Goal: Find contact information: Obtain details needed to contact an individual or organization

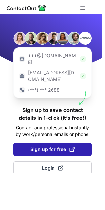
click at [50, 146] on span "Sign up for free" at bounding box center [52, 149] width 44 height 7
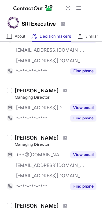
scroll to position [182, 0]
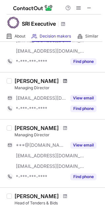
click at [63, 81] on span at bounding box center [65, 80] width 4 height 5
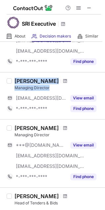
drag, startPoint x: 16, startPoint y: 80, endPoint x: 53, endPoint y: 85, distance: 37.8
click at [53, 85] on div "Helen Mcgardle Managing Director" at bounding box center [57, 84] width 86 height 13
copy div "Helen Mcgardle Managing Director"
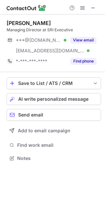
scroll to position [154, 105]
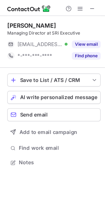
scroll to position [143, 105]
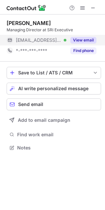
click at [90, 41] on button "View email" at bounding box center [83, 40] width 26 height 7
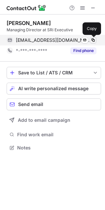
click at [92, 41] on span at bounding box center [92, 40] width 5 height 5
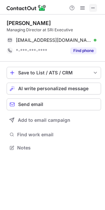
click at [93, 7] on span at bounding box center [92, 7] width 5 height 5
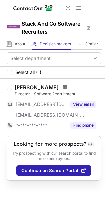
click at [63, 85] on span at bounding box center [65, 87] width 4 height 5
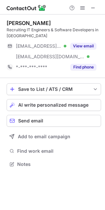
scroll to position [159, 105]
click at [17, 22] on div "Gerry Nolan" at bounding box center [29, 23] width 44 height 7
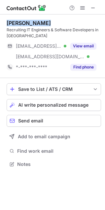
click at [17, 22] on div "Gerry Nolan" at bounding box center [29, 23] width 44 height 7
copy div "Gerry Nolan"
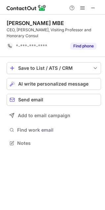
scroll to position [132, 105]
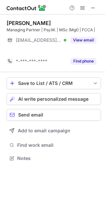
scroll to position [143, 105]
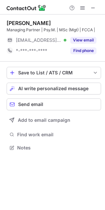
click at [19, 22] on div "Shay Dalton" at bounding box center [29, 23] width 44 height 7
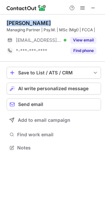
click at [19, 22] on div "Shay Dalton" at bounding box center [29, 23] width 44 height 7
copy div "Shay Dalton"
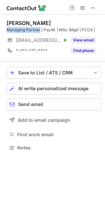
drag, startPoint x: 40, startPoint y: 27, endPoint x: 6, endPoint y: 30, distance: 33.7
click at [6, 30] on div "Shay Dalton Managing Partner | Psy.M. | MSc (Mgt) | FCCA | ***@steeringpoint.ie…" at bounding box center [52, 85] width 105 height 143
copy div "Managing Partner"
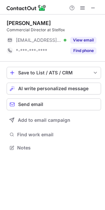
scroll to position [143, 105]
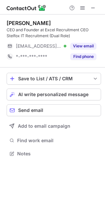
scroll to position [149, 105]
click at [15, 20] on div "[PERSON_NAME]" at bounding box center [29, 23] width 44 height 7
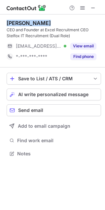
click at [15, 20] on div "[PERSON_NAME]" at bounding box center [29, 23] width 44 height 7
copy div "[PERSON_NAME]"
click at [93, 11] on span at bounding box center [92, 7] width 5 height 5
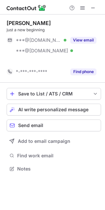
scroll to position [154, 105]
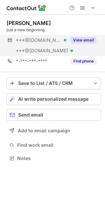
click at [82, 43] on button "View email" at bounding box center [83, 40] width 26 height 7
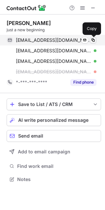
click at [95, 40] on span at bounding box center [92, 40] width 5 height 5
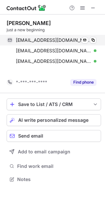
scroll to position [164, 105]
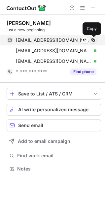
click at [94, 39] on span at bounding box center [92, 40] width 5 height 5
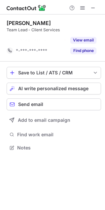
scroll to position [132, 105]
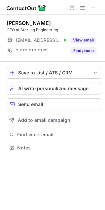
scroll to position [143, 105]
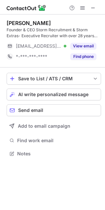
scroll to position [149, 105]
drag, startPoint x: 34, startPoint y: 30, endPoint x: 8, endPoint y: 31, distance: 26.7
click at [8, 31] on div "Founder & CEO Storm Recruitment & Storm Extras- Executive Recruiter with over 2…" at bounding box center [54, 33] width 94 height 12
copy div "Founder & CEO"
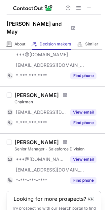
scroll to position [502, 0]
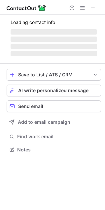
scroll to position [159, 105]
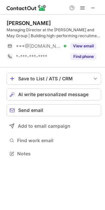
scroll to position [149, 105]
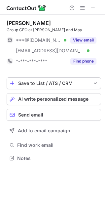
scroll to position [154, 105]
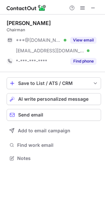
scroll to position [154, 105]
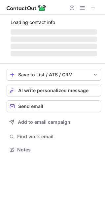
scroll to position [159, 105]
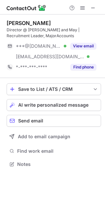
click at [23, 24] on div "Sofia Hallman" at bounding box center [29, 23] width 44 height 7
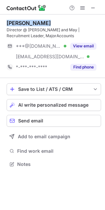
copy div "Sofia Hallman"
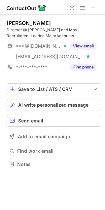
click at [10, 28] on div "Director @ Stott and May | Recruitment Leader, MajorAccounts" at bounding box center [54, 33] width 94 height 12
copy div "Director"
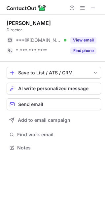
scroll to position [143, 105]
click at [26, 26] on div "Sylvie Levasseur-Reilly" at bounding box center [29, 23] width 44 height 7
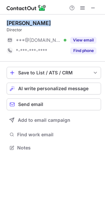
click at [26, 26] on div "Sylvie Levasseur-Reilly" at bounding box center [29, 23] width 44 height 7
copy div "Sylvie Levasseur-Reilly"
click at [14, 18] on div "Sylvie Levasseur-Reilly Director ***@gmail.com Verified View email *-***-***-**…" at bounding box center [54, 37] width 94 height 47
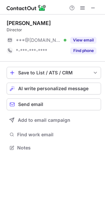
click at [22, 22] on div "Sylvie Levasseur-Reilly" at bounding box center [29, 23] width 44 height 7
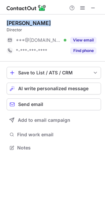
click at [22, 22] on div "Sylvie Levasseur-Reilly" at bounding box center [29, 23] width 44 height 7
copy div "Sylvie Levasseur-Reilly"
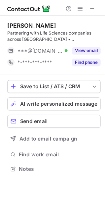
scroll to position [149, 105]
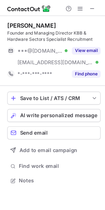
scroll to position [159, 105]
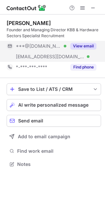
drag, startPoint x: 84, startPoint y: 44, endPoint x: 94, endPoint y: 45, distance: 9.6
click at [84, 44] on button "View email" at bounding box center [83, 46] width 26 height 7
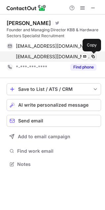
click at [91, 58] on span at bounding box center [92, 56] width 5 height 5
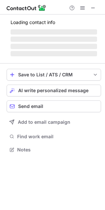
scroll to position [149, 105]
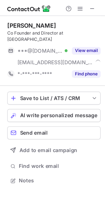
scroll to position [154, 105]
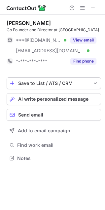
click at [34, 22] on div "[PERSON_NAME]" at bounding box center [29, 23] width 44 height 7
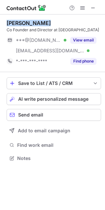
click at [34, 22] on div "[PERSON_NAME]" at bounding box center [29, 23] width 44 height 7
copy div "[PERSON_NAME]"
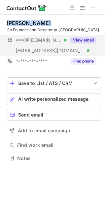
drag, startPoint x: 89, startPoint y: 39, endPoint x: 97, endPoint y: 39, distance: 7.6
click at [89, 39] on button "View email" at bounding box center [83, 40] width 26 height 7
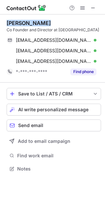
scroll to position [164, 105]
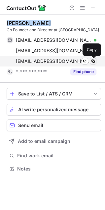
click at [94, 60] on span at bounding box center [92, 61] width 5 height 5
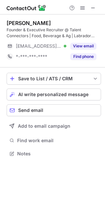
scroll to position [149, 105]
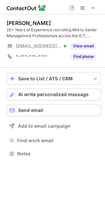
scroll to position [149, 105]
click at [31, 22] on div "[PERSON_NAME]" at bounding box center [29, 23] width 44 height 7
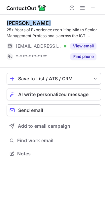
click at [31, 22] on div "Stephen Kennedy" at bounding box center [29, 23] width 44 height 7
copy div "Stephen Kennedy"
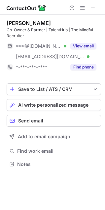
scroll to position [159, 105]
click at [32, 24] on div "Morgan Cummins" at bounding box center [29, 23] width 44 height 7
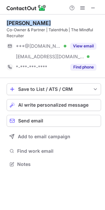
click at [32, 24] on div "Morgan Cummins" at bounding box center [29, 23] width 44 height 7
copy div "Morgan Cummins"
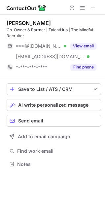
click at [45, 30] on div "Co-Owner & Partner | TalentHub | The Mindful Recruiter" at bounding box center [54, 33] width 94 height 12
drag, startPoint x: 44, startPoint y: 30, endPoint x: 40, endPoint y: 30, distance: 4.3
click at [40, 30] on div "Co-Owner & Partner | TalentHub | The Mindful Recruiter" at bounding box center [54, 33] width 94 height 12
click at [42, 30] on div "Co-Owner & Partner | TalentHub | The Mindful Recruiter" at bounding box center [54, 33] width 94 height 12
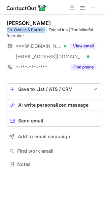
drag, startPoint x: 44, startPoint y: 29, endPoint x: 6, endPoint y: 29, distance: 38.6
click at [6, 29] on div "Morgan Cummins Co-Owner & Partner | TalentHub | The Mindful Recruiter ***@gmail…" at bounding box center [52, 94] width 105 height 160
copy div "Co-Owner & Partner"
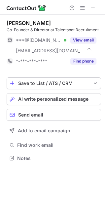
scroll to position [154, 105]
click at [36, 21] on div "Matthew Shaw-Cotterill" at bounding box center [29, 23] width 44 height 7
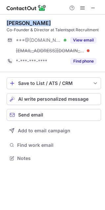
click at [36, 21] on div "Matthew Shaw-Cotterill" at bounding box center [29, 23] width 44 height 7
copy div "Matthew Shaw-Cotterill"
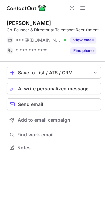
scroll to position [143, 105]
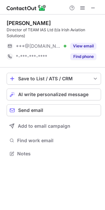
scroll to position [149, 105]
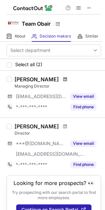
click at [63, 78] on span at bounding box center [65, 79] width 4 height 5
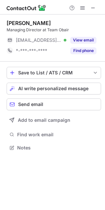
scroll to position [143, 105]
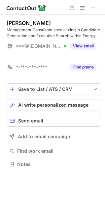
scroll to position [149, 105]
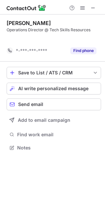
scroll to position [132, 105]
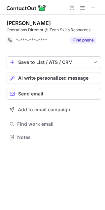
click at [27, 26] on div "[PERSON_NAME]" at bounding box center [29, 23] width 44 height 7
click at [27, 26] on div "Robert Kiernan" at bounding box center [29, 23] width 44 height 7
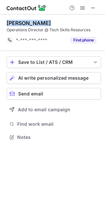
click at [27, 26] on div "Robert Kiernan" at bounding box center [29, 23] width 44 height 7
copy div "Robert Kiernan"
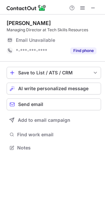
scroll to position [143, 105]
click at [10, 23] on div "[PERSON_NAME]" at bounding box center [29, 23] width 44 height 7
click at [10, 23] on div "Des Maguire" at bounding box center [29, 23] width 44 height 7
click at [27, 23] on div "Des Maguire" at bounding box center [29, 23] width 44 height 7
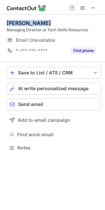
click at [27, 23] on div "Des Maguire" at bounding box center [29, 23] width 44 height 7
copy div "Des Maguire"
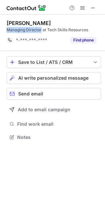
drag, startPoint x: 40, startPoint y: 29, endPoint x: 6, endPoint y: 31, distance: 34.6
click at [6, 31] on div "Des Maguire Managing Director at Tech Skills Resources *-***-***-**** Find phon…" at bounding box center [52, 80] width 105 height 133
copy div "Managing Director"
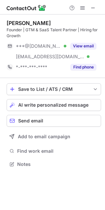
scroll to position [159, 105]
click at [11, 32] on div "Founder | GTM & SaaS Talent Partner | Hiring for Growth" at bounding box center [54, 33] width 94 height 12
copy div "Founder"
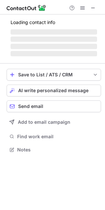
scroll to position [159, 105]
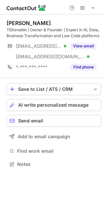
click at [15, 22] on div "[PERSON_NAME]" at bounding box center [29, 23] width 44 height 7
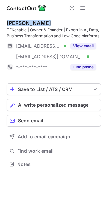
click at [15, 22] on div "[PERSON_NAME]" at bounding box center [29, 23] width 44 height 7
copy div "[PERSON_NAME]"
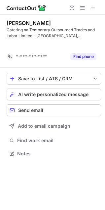
scroll to position [138, 105]
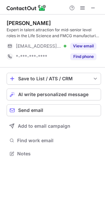
scroll to position [149, 105]
click at [15, 20] on div "[PERSON_NAME]" at bounding box center [29, 23] width 44 height 7
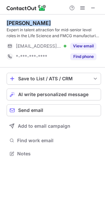
click at [15, 20] on div "Luke Davis" at bounding box center [29, 23] width 44 height 7
copy div "Luke Davis"
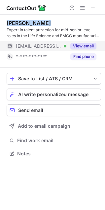
drag, startPoint x: 74, startPoint y: 44, endPoint x: 87, endPoint y: 44, distance: 13.2
click at [74, 44] on button "View email" at bounding box center [83, 46] width 26 height 7
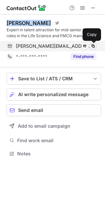
click at [94, 45] on span at bounding box center [92, 45] width 5 height 5
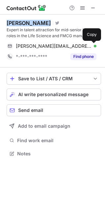
copy div "Luke Davis"
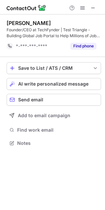
scroll to position [138, 105]
drag, startPoint x: 30, startPoint y: 28, endPoint x: 6, endPoint y: 31, distance: 24.5
click at [6, 31] on div "Praveen Madire Founder/CEO at TechFynder | Test Triangle -Building Global Job P…" at bounding box center [52, 83] width 105 height 139
copy div "Founder/CEO"
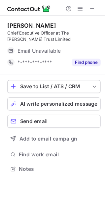
scroll to position [149, 105]
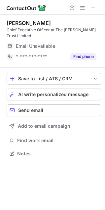
click at [30, 22] on div "[PERSON_NAME]" at bounding box center [29, 23] width 44 height 7
click at [30, 22] on div "Shirley Hastings" at bounding box center [29, 23] width 44 height 7
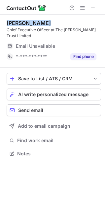
click at [30, 22] on div "Shirley Hastings" at bounding box center [29, 23] width 44 height 7
copy div "Shirley Hastings"
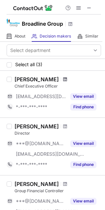
click at [63, 78] on span at bounding box center [65, 79] width 4 height 5
drag, startPoint x: 16, startPoint y: 77, endPoint x: 54, endPoint y: 77, distance: 38.6
click at [54, 77] on div "Suzanne Guerin" at bounding box center [36, 79] width 44 height 7
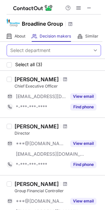
copy div "Suzanne Guerin"
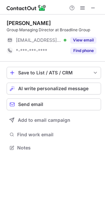
scroll to position [143, 105]
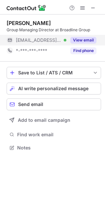
click at [91, 36] on div "View email" at bounding box center [81, 40] width 30 height 11
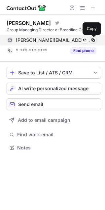
click at [92, 38] on span at bounding box center [92, 40] width 5 height 5
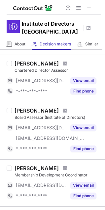
scroll to position [468, 0]
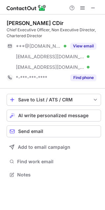
scroll to position [170, 105]
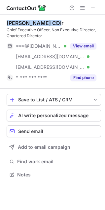
drag, startPoint x: 48, startPoint y: 25, endPoint x: 7, endPoint y: 23, distance: 40.9
click at [7, 23] on div "[PERSON_NAME] CDir" at bounding box center [35, 23] width 57 height 7
copy div "[PERSON_NAME]"
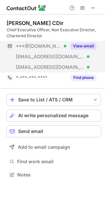
click at [82, 42] on div "View email" at bounding box center [81, 46] width 30 height 11
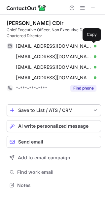
scroll to position [181, 105]
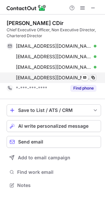
click at [95, 79] on span at bounding box center [92, 77] width 5 height 5
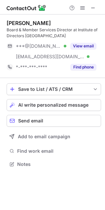
scroll to position [159, 105]
